Goal: Find specific fact: Find specific fact

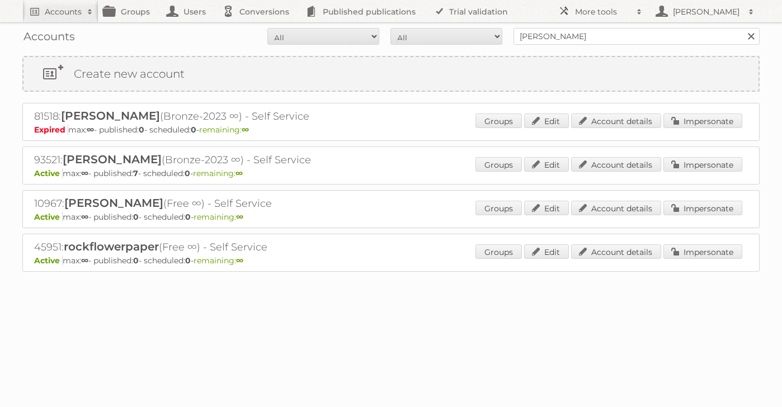
click at [752, 36] on link at bounding box center [751, 36] width 17 height 17
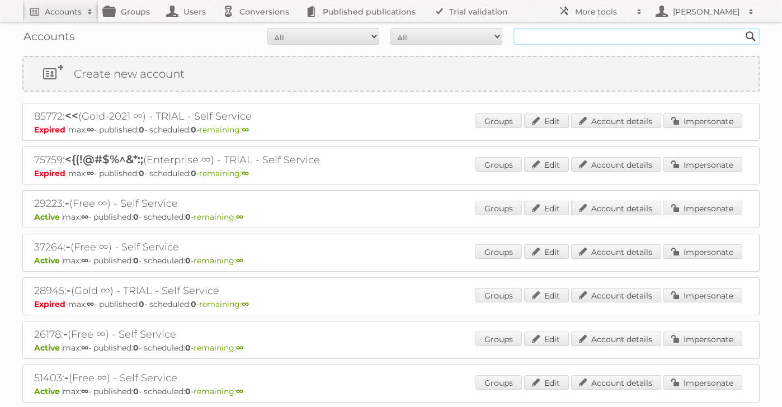
click at [702, 36] on input "text" at bounding box center [637, 36] width 246 height 17
type input "sealey"
click at [742, 28] on input "Search" at bounding box center [750, 36] width 17 height 17
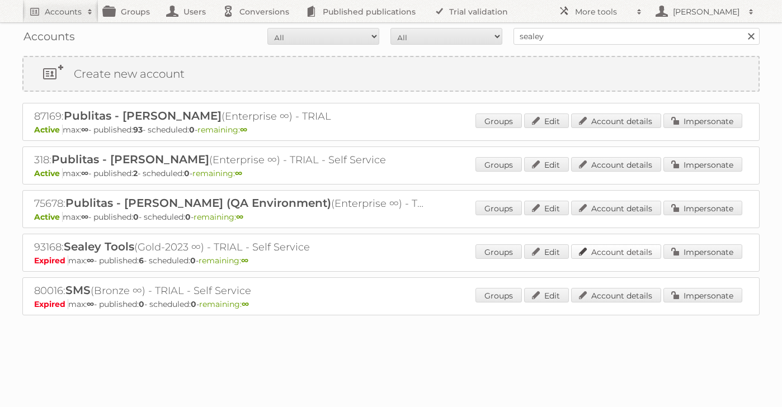
click at [610, 251] on link "Account details" at bounding box center [616, 251] width 90 height 15
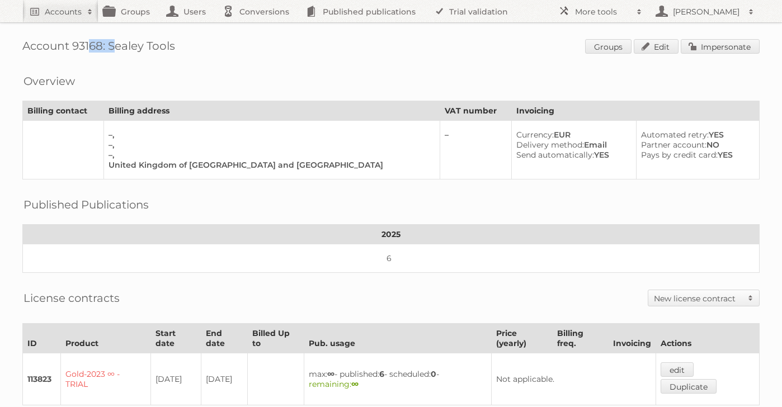
drag, startPoint x: 103, startPoint y: 45, endPoint x: 74, endPoint y: 45, distance: 28.5
click at [74, 45] on h1 "Account 93168: Sealey Tools Groups Edit Impersonate" at bounding box center [390, 47] width 737 height 17
copy h1 "93168"
